Goal: Information Seeking & Learning: Compare options

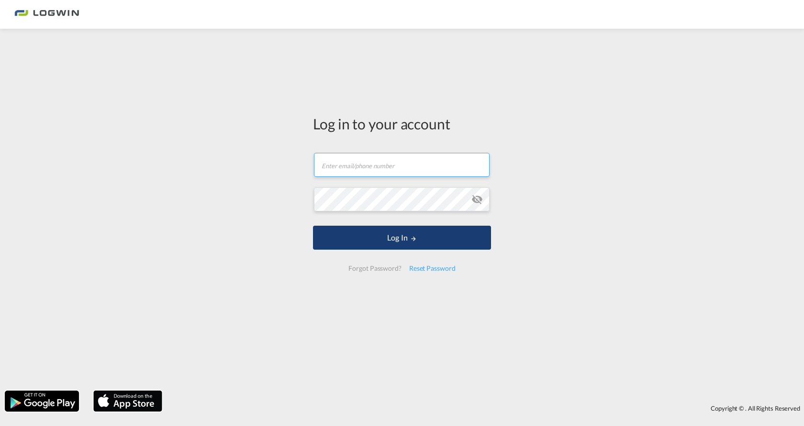
type input "[PERSON_NAME][EMAIL_ADDRESS][PERSON_NAME][DOMAIN_NAME]"
click at [446, 235] on button "Log In" at bounding box center [402, 237] width 178 height 24
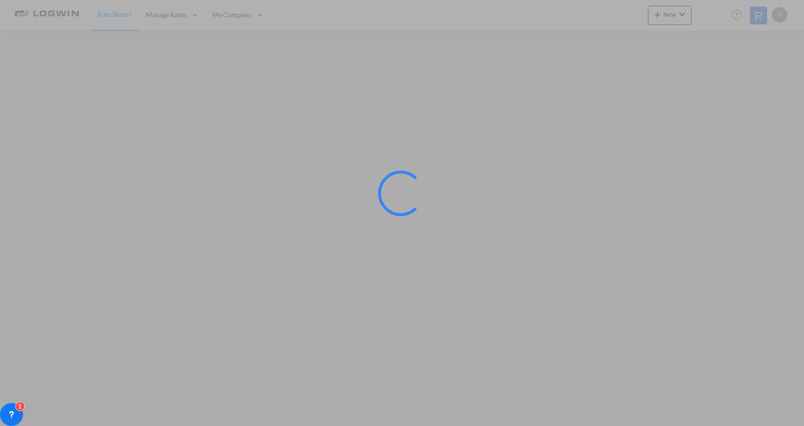
click at [765, 205] on div at bounding box center [402, 213] width 804 height 426
